Goal: Information Seeking & Learning: Learn about a topic

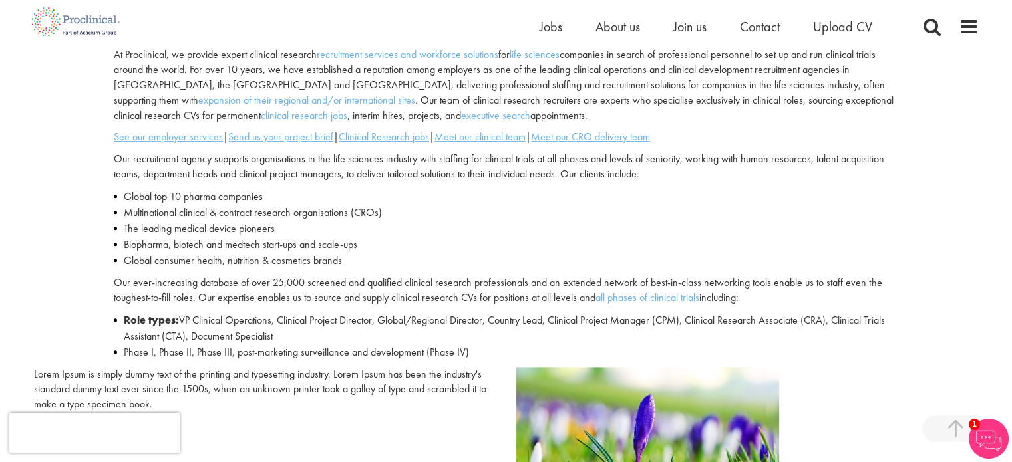
scroll to position [461, 0]
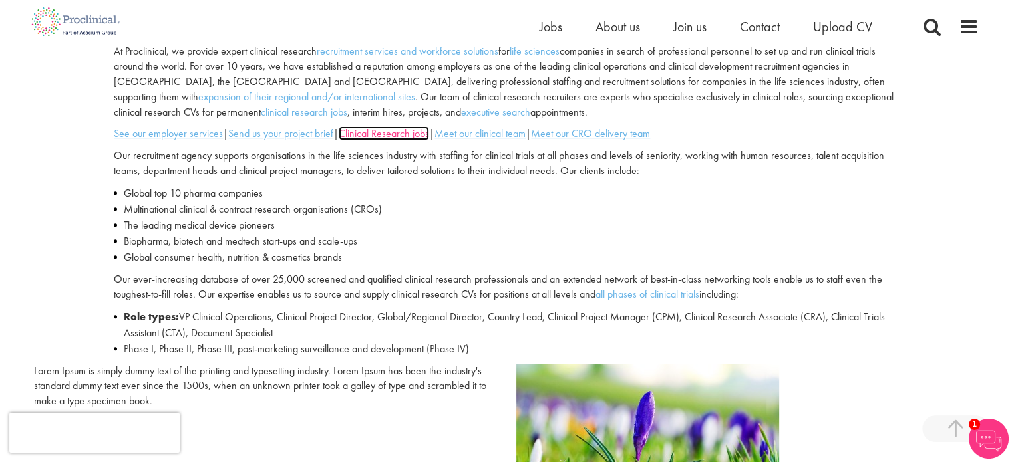
click at [390, 132] on u "Clinical Research jobs" at bounding box center [384, 133] width 90 height 14
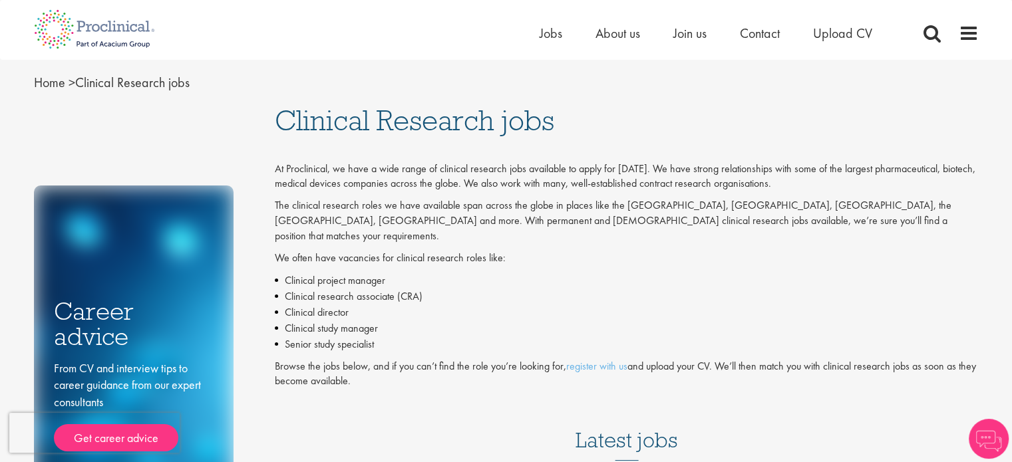
click at [823, 251] on p "We often have vacancies for clinical research roles like:" at bounding box center [627, 258] width 704 height 15
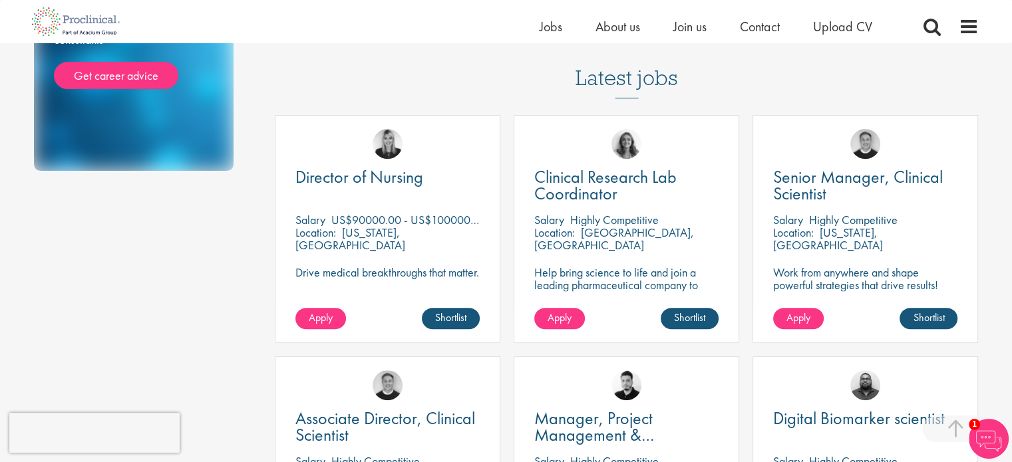
scroll to position [373, 0]
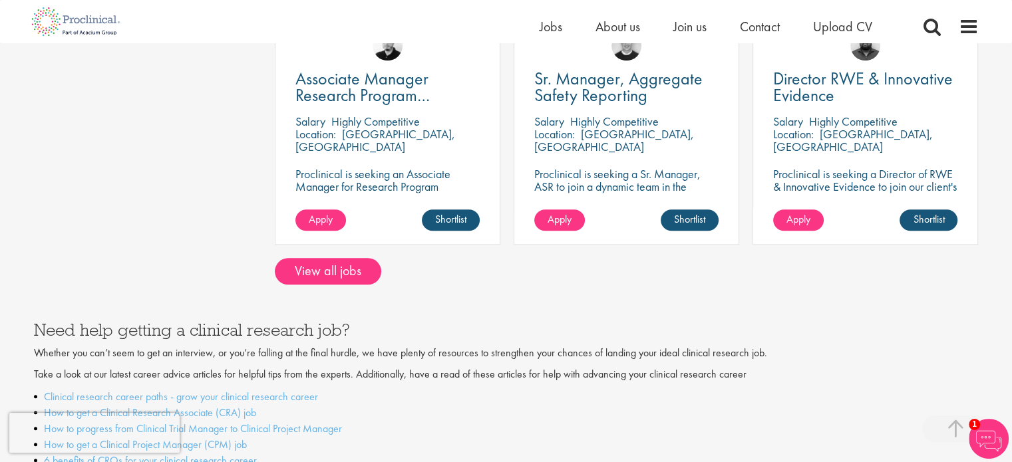
scroll to position [1171, 0]
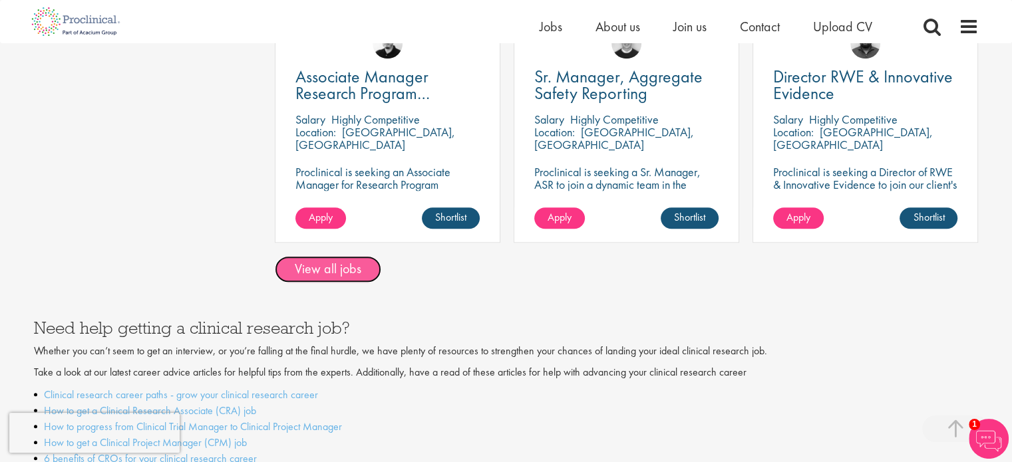
click at [329, 258] on link "View all jobs" at bounding box center [328, 269] width 106 height 27
